Goal: Task Accomplishment & Management: Manage account settings

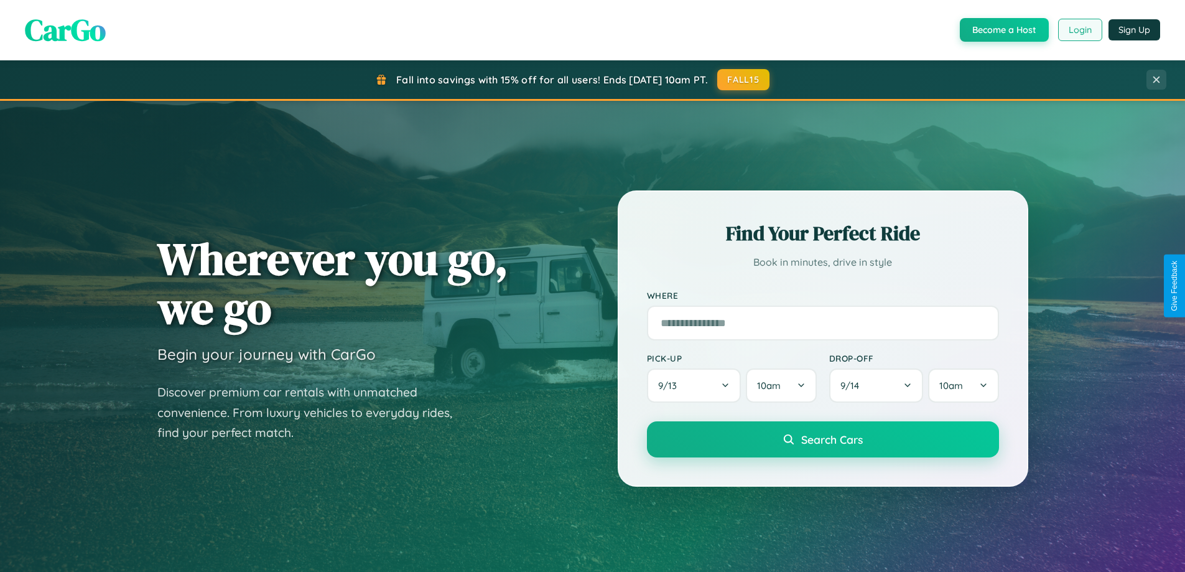
click at [1079, 30] on button "Login" at bounding box center [1080, 30] width 44 height 22
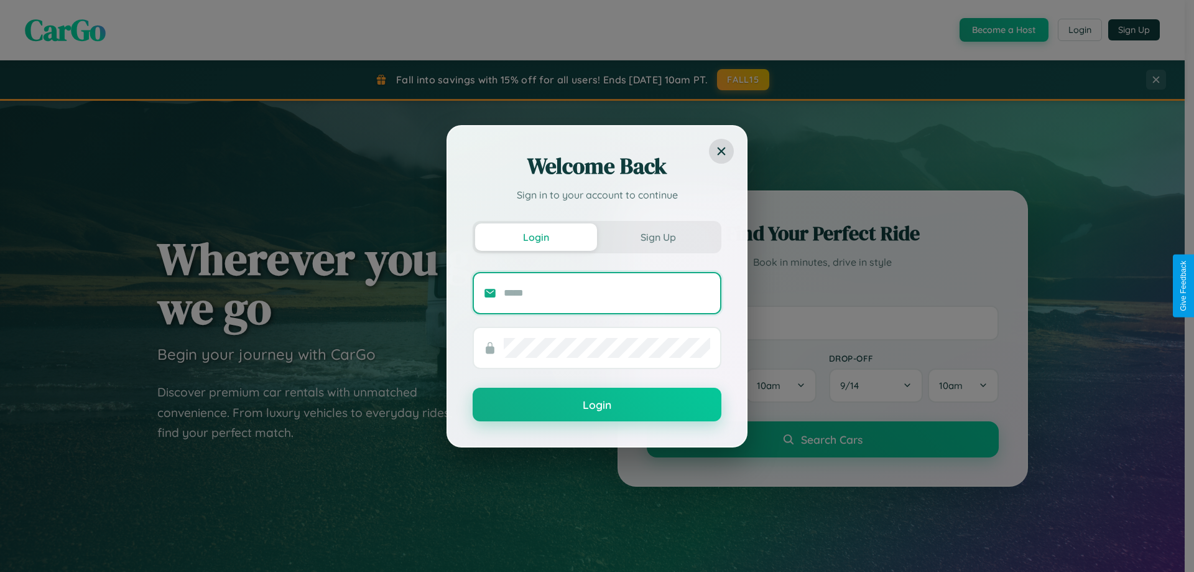
click at [607, 292] on input "text" at bounding box center [607, 293] width 207 height 20
type input "**********"
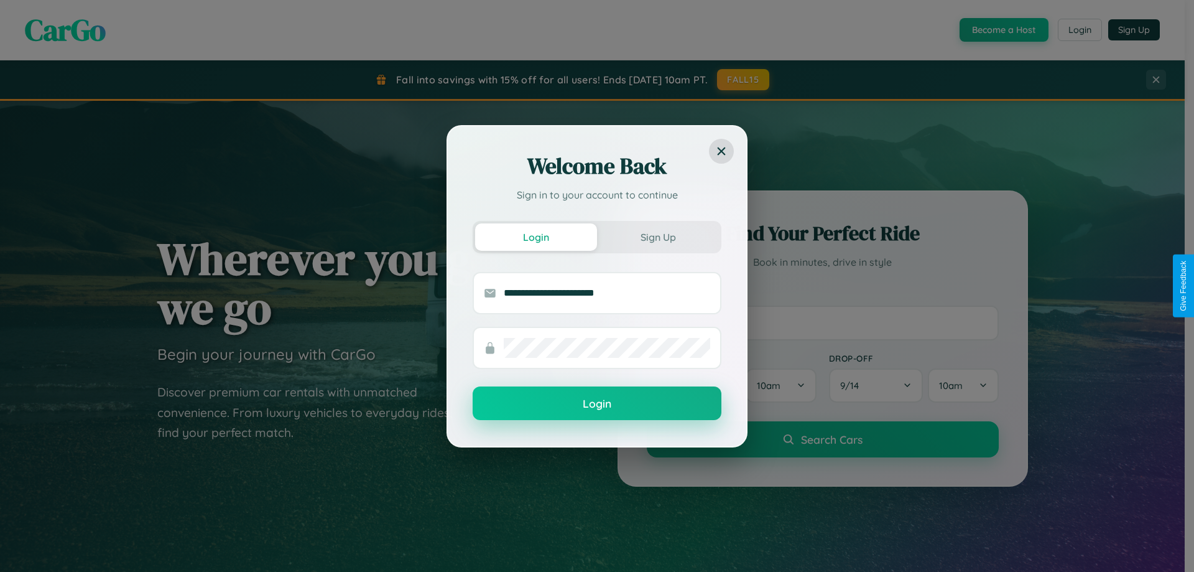
click at [597, 404] on button "Login" at bounding box center [597, 403] width 249 height 34
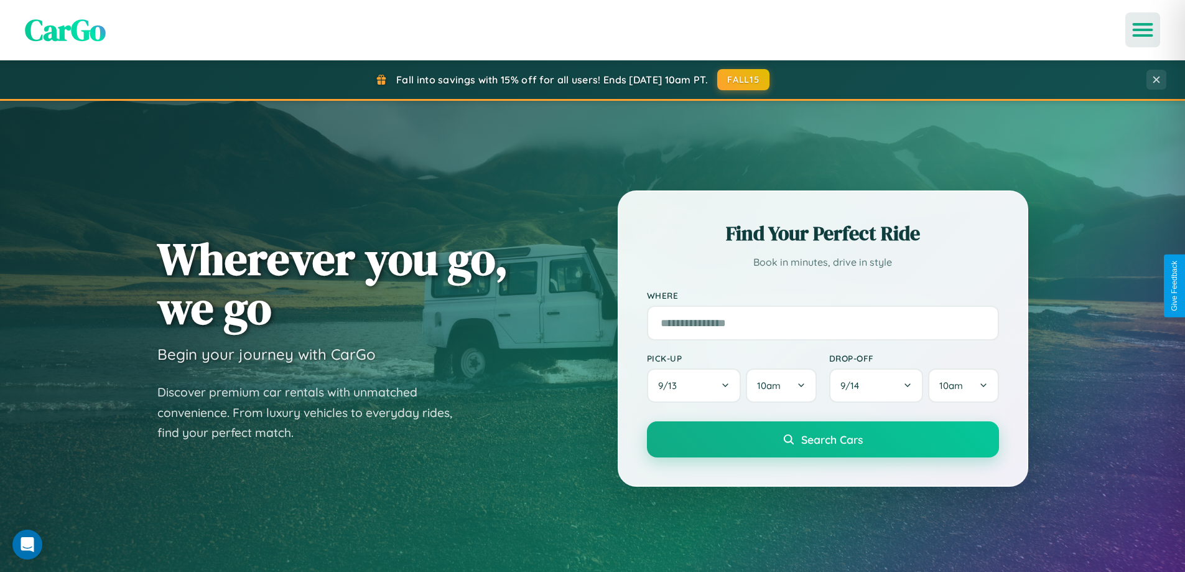
click at [1143, 30] on icon "Open menu" at bounding box center [1143, 29] width 18 height 11
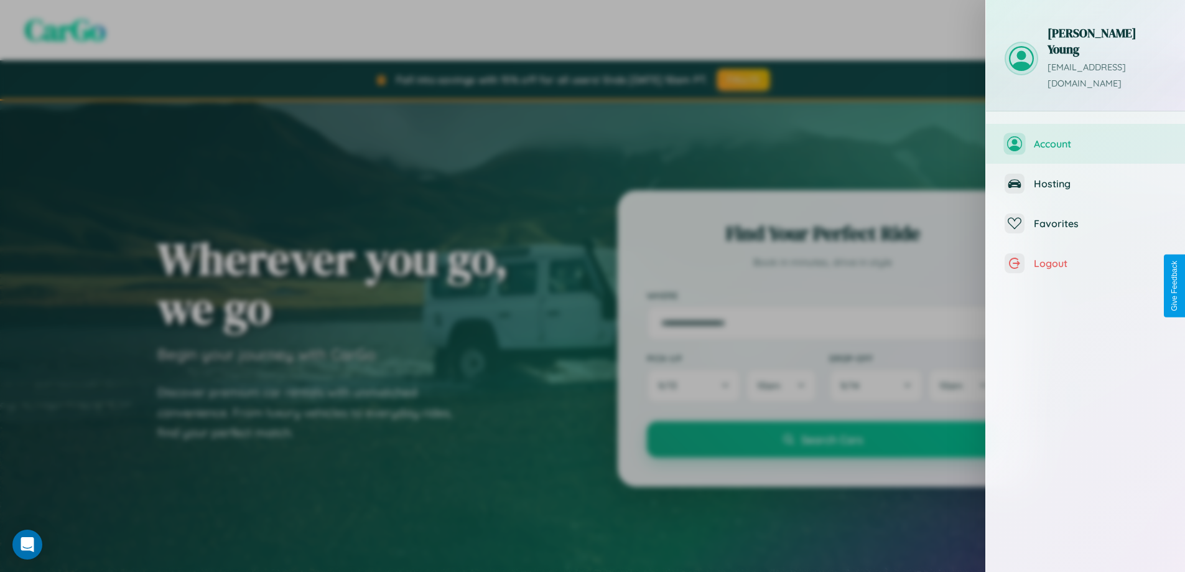
click at [1085, 137] on span "Account" at bounding box center [1100, 143] width 132 height 12
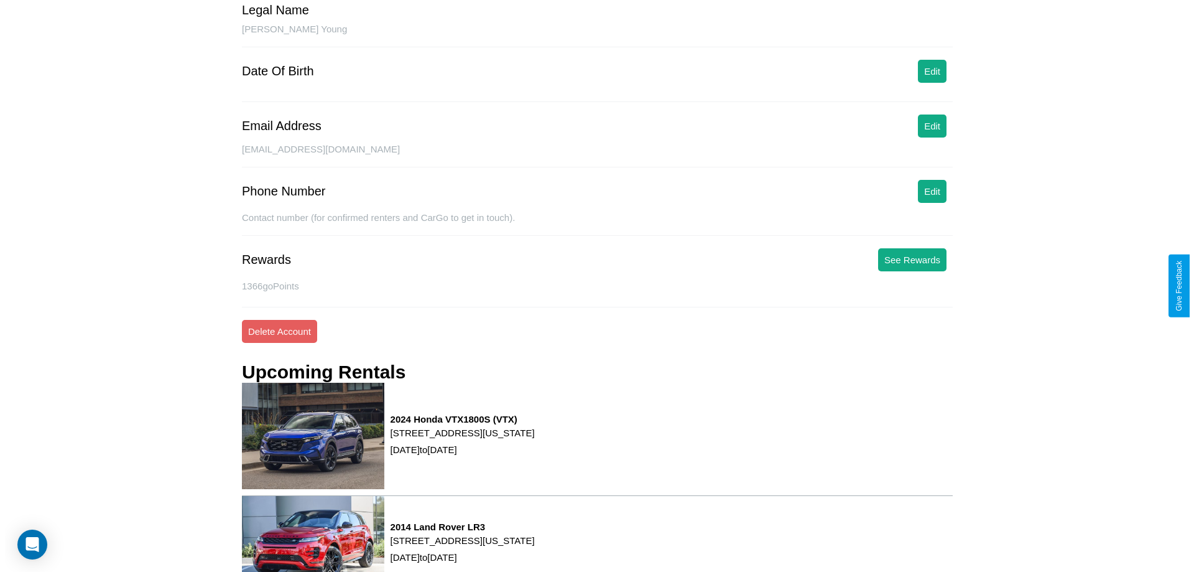
scroll to position [158, 0]
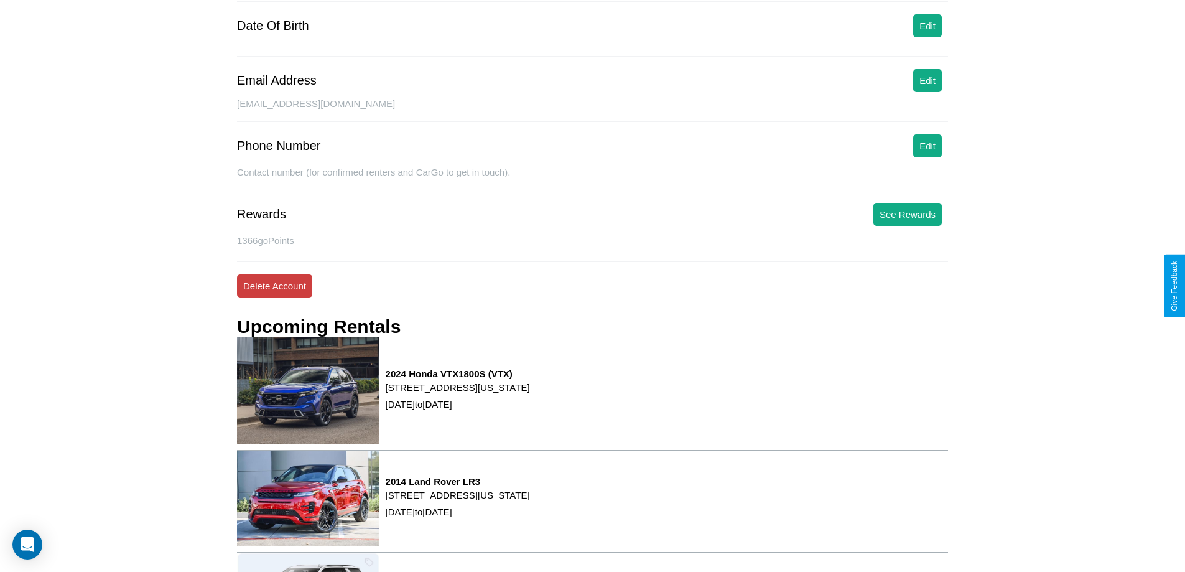
click at [274, 286] on button "Delete Account" at bounding box center [274, 285] width 75 height 23
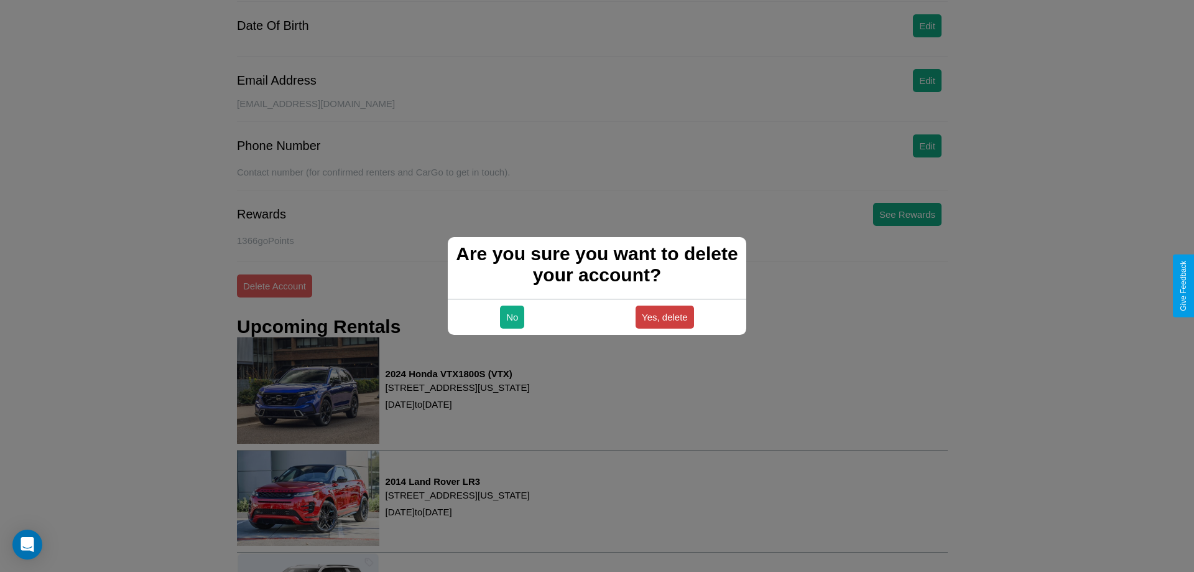
click at [664, 317] on button "Yes, delete" at bounding box center [665, 316] width 58 height 23
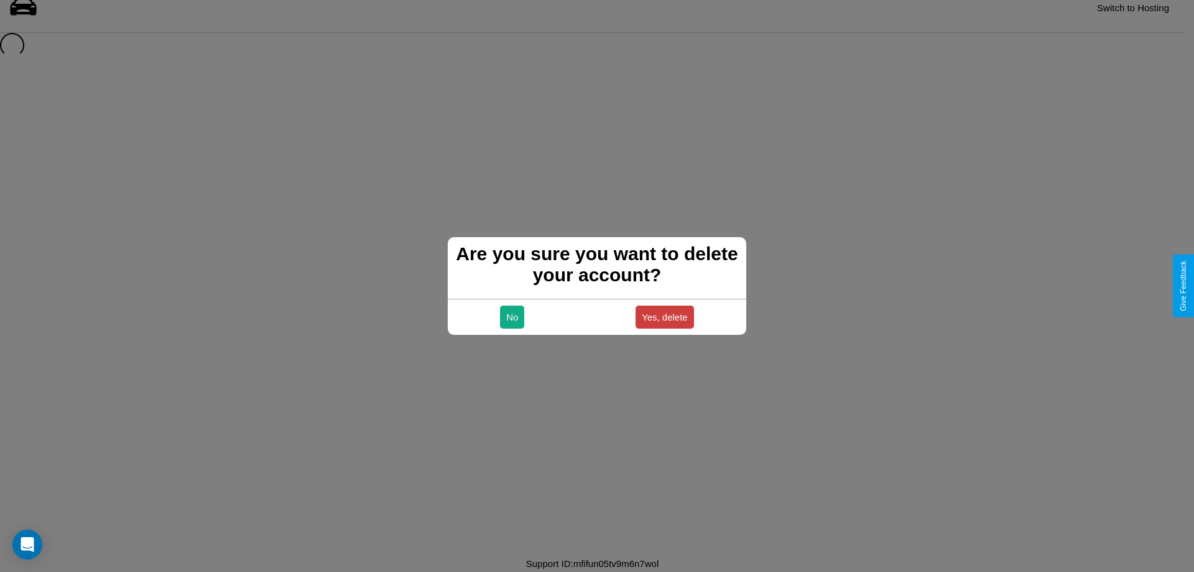
scroll to position [17, 0]
